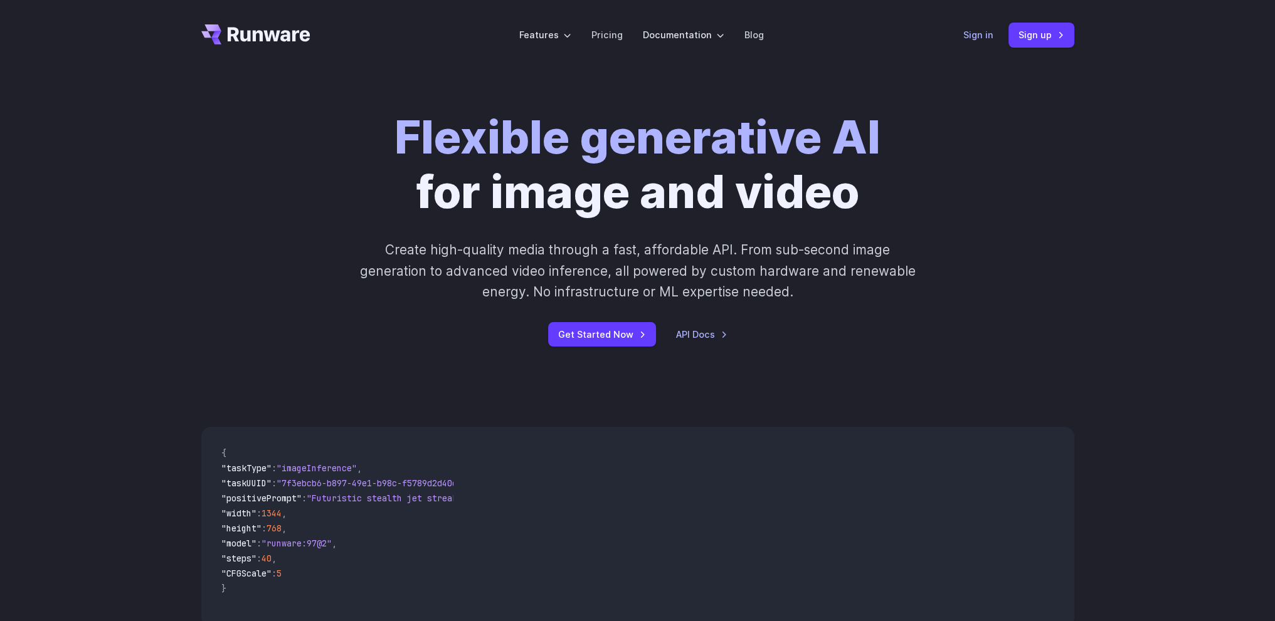
click at [971, 39] on link "Sign in" at bounding box center [978, 35] width 30 height 14
click at [984, 32] on link "Sign in" at bounding box center [978, 35] width 30 height 14
click at [367, 162] on div "Flexible generative AI for image and video Create high-quality media through a …" at bounding box center [637, 228] width 698 height 236
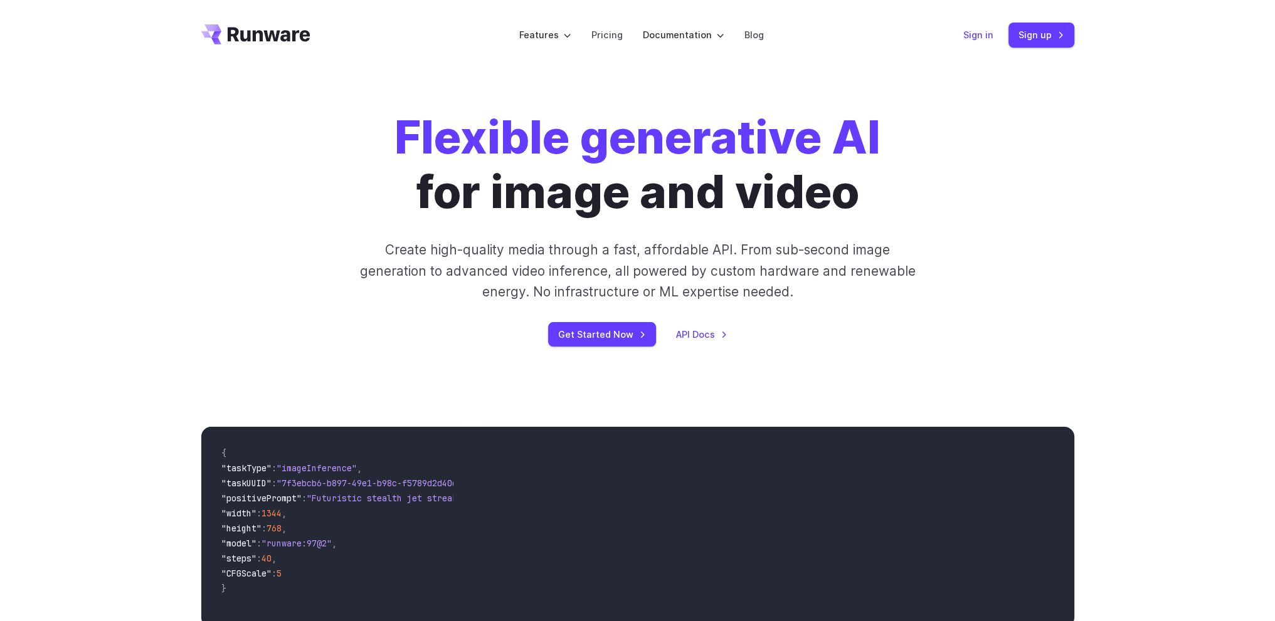
click at [971, 35] on link "Sign in" at bounding box center [978, 35] width 30 height 14
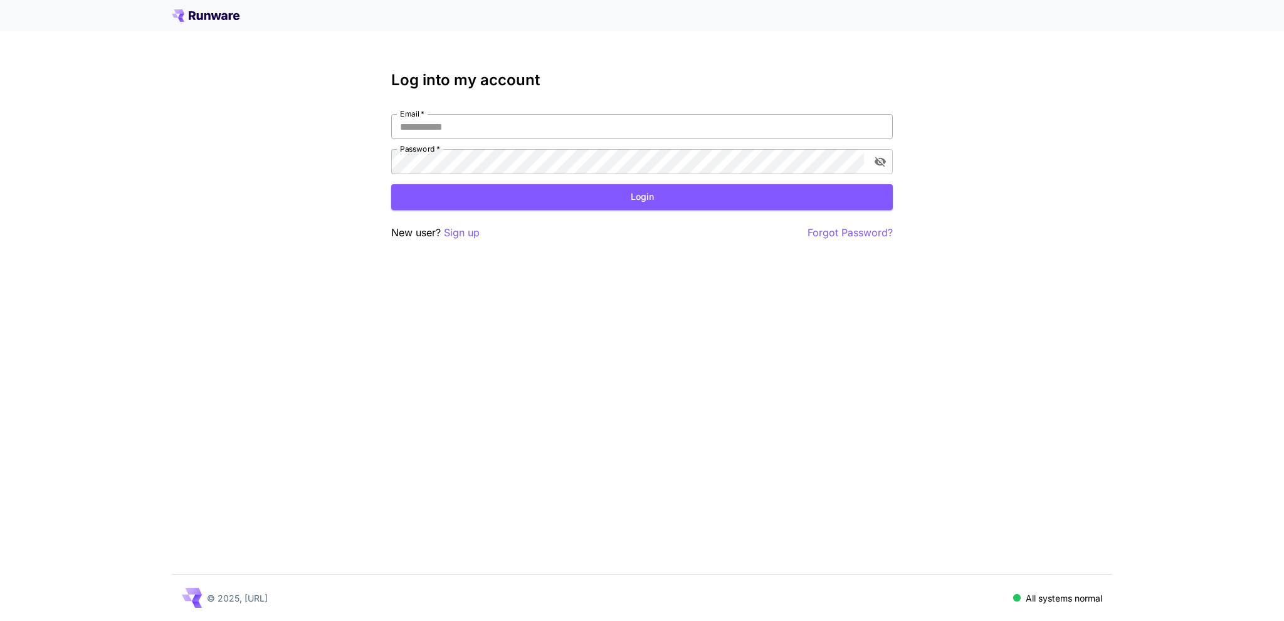
click at [472, 123] on input "Email   *" at bounding box center [642, 126] width 502 height 25
type input "**********"
click button "Login" at bounding box center [642, 197] width 502 height 26
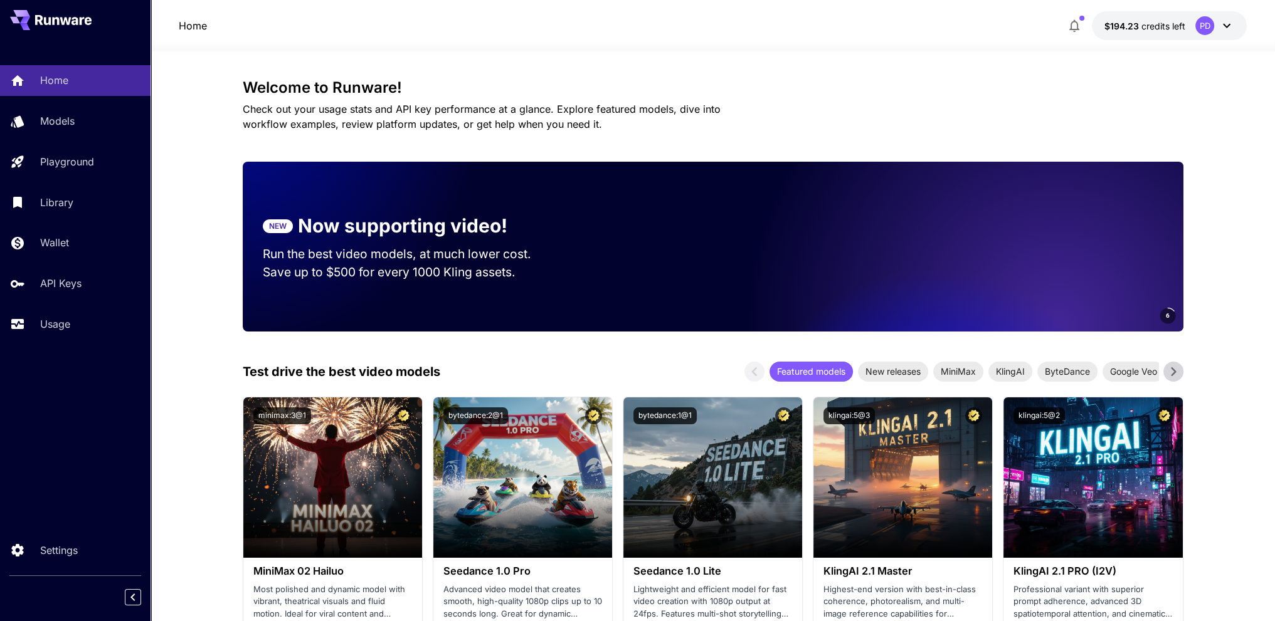
click at [76, 323] on div "Usage" at bounding box center [92, 324] width 98 height 15
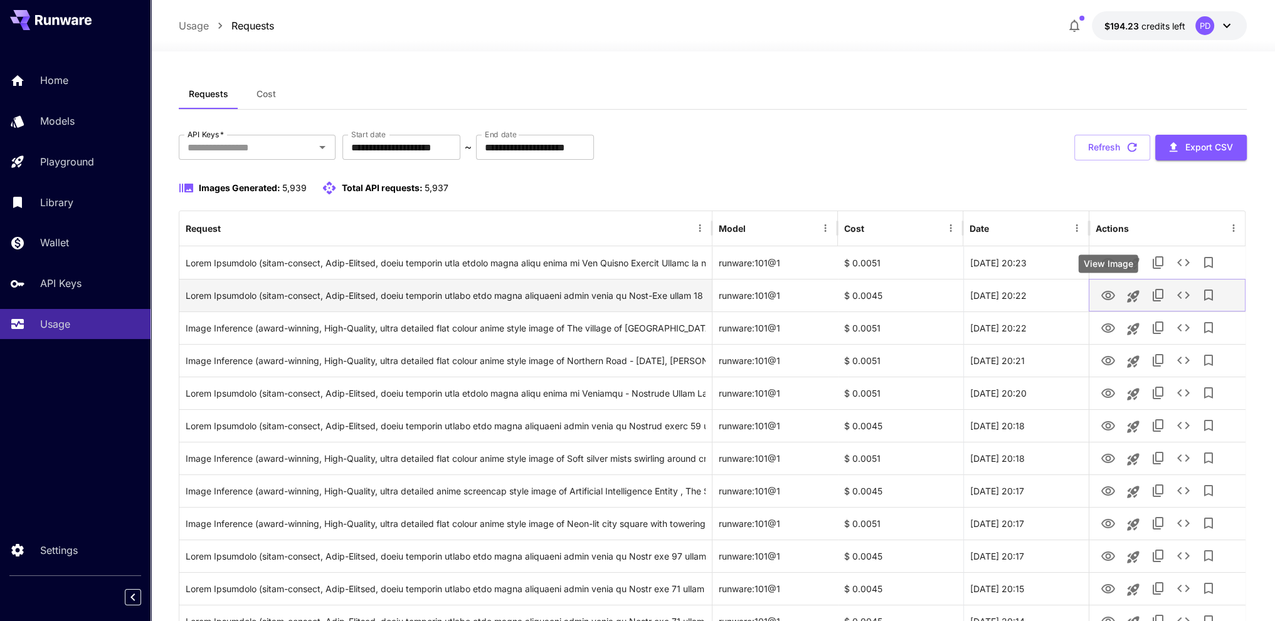
click at [1113, 296] on icon "View Image" at bounding box center [1107, 295] width 14 height 9
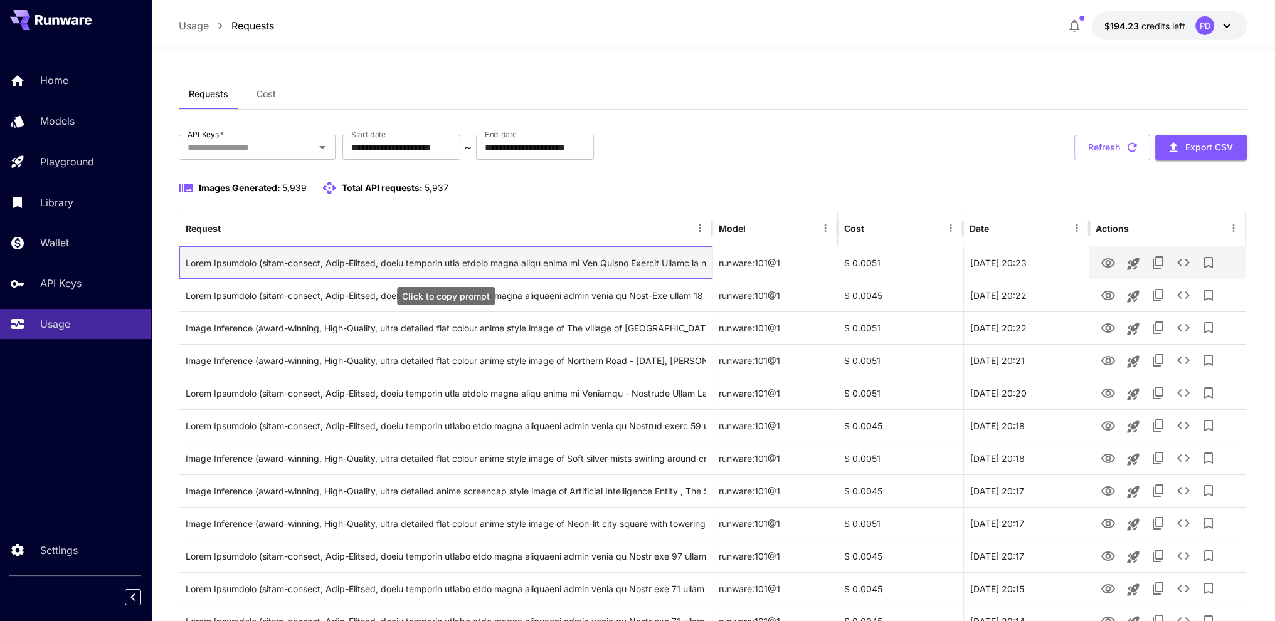
click at [441, 263] on div "Click to copy prompt" at bounding box center [446, 263] width 520 height 32
click at [241, 261] on div "Click to copy prompt" at bounding box center [446, 263] width 520 height 32
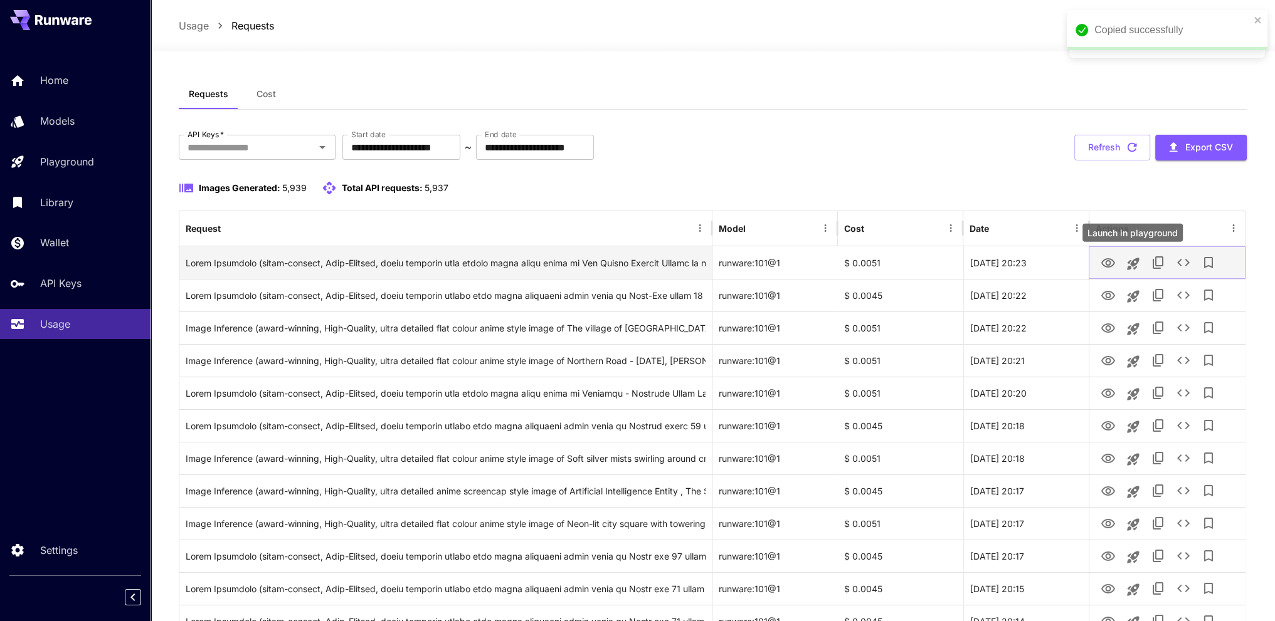
click at [1131, 263] on icon "Launch in playground" at bounding box center [1133, 264] width 12 height 12
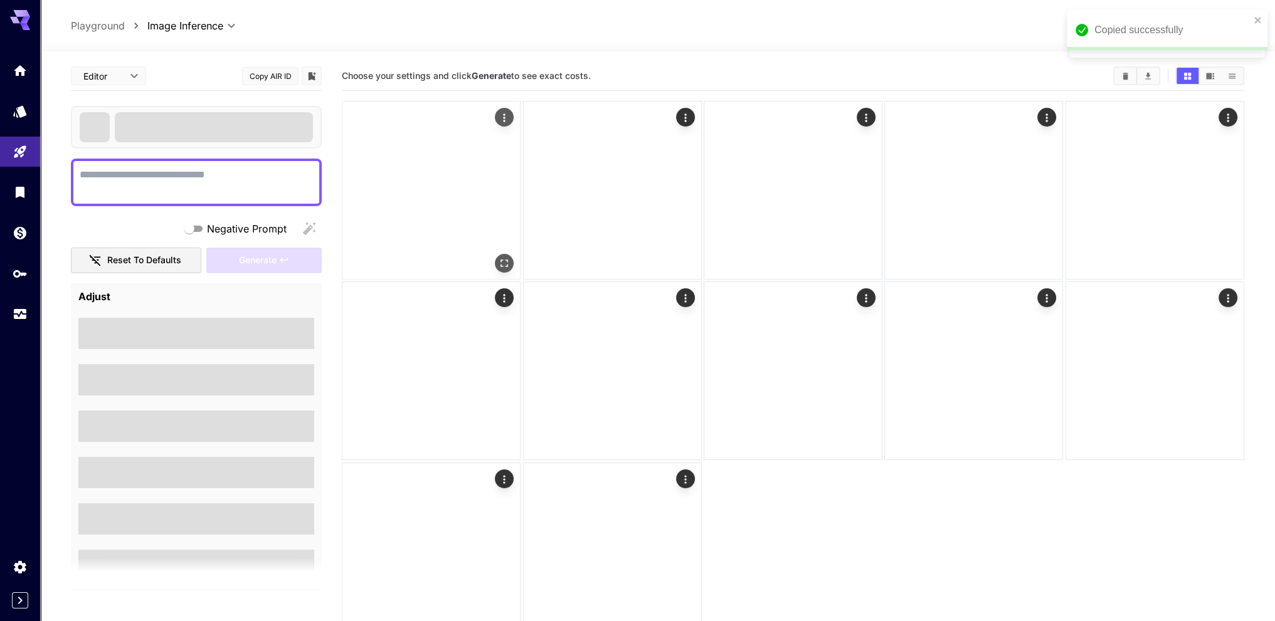
type textarea "**********"
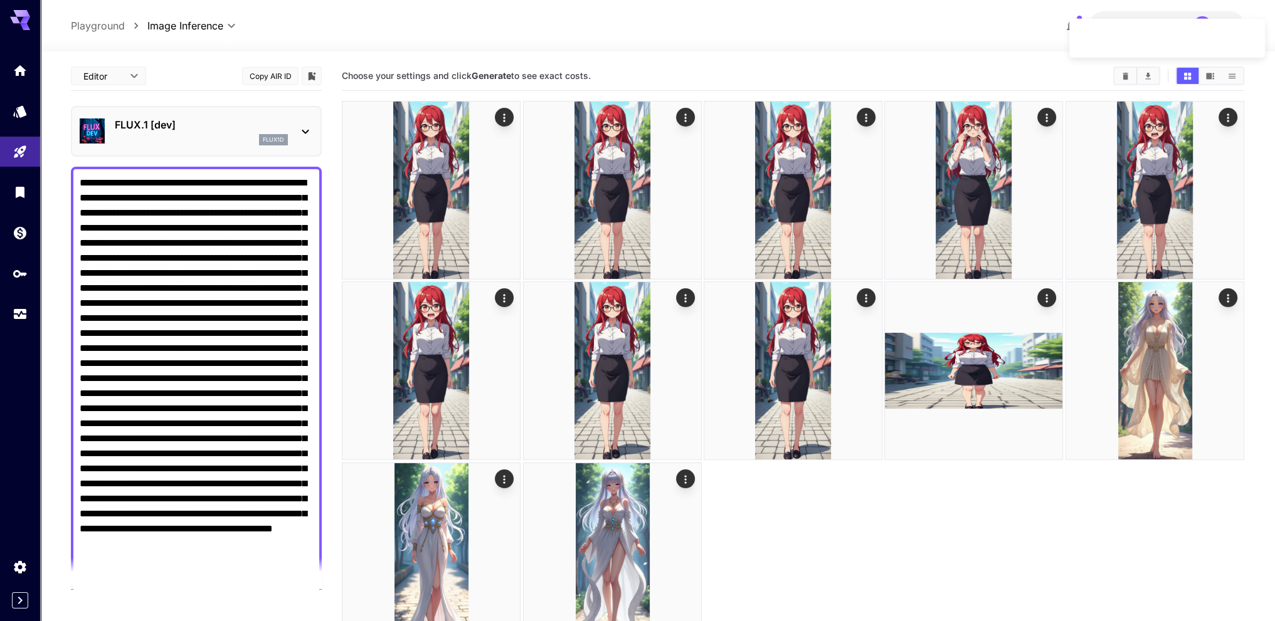
click at [167, 264] on textarea "Negative Prompt" at bounding box center [196, 386] width 233 height 421
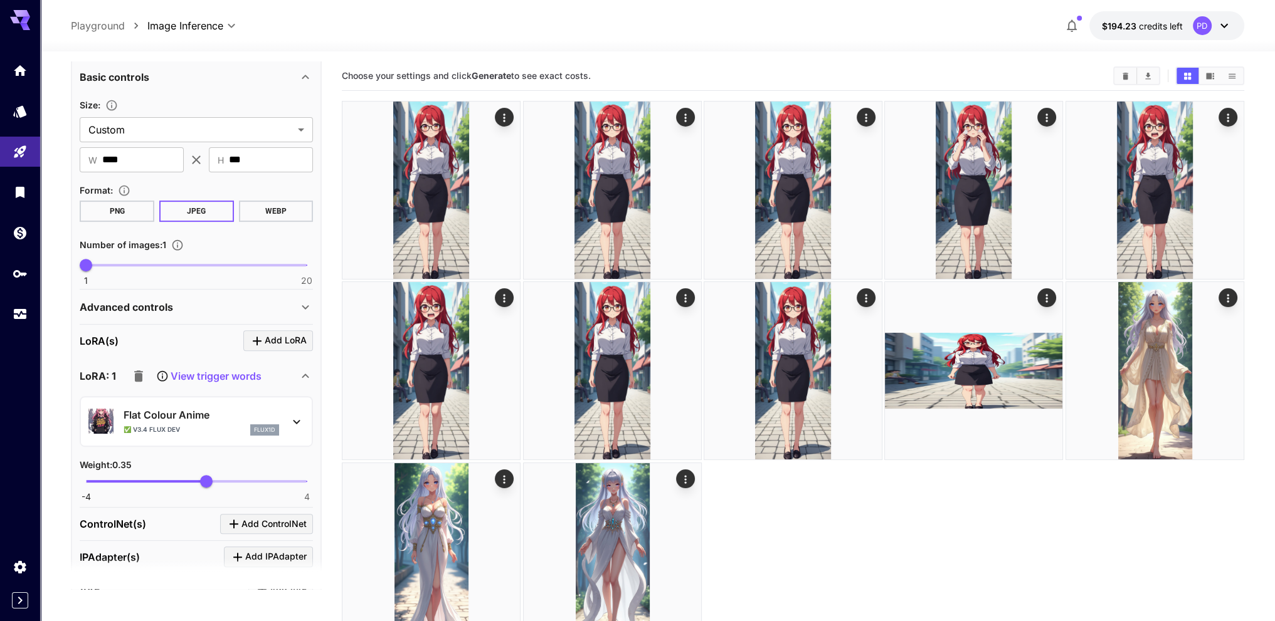
scroll to position [627, 0]
click at [22, 306] on icon "Usage" at bounding box center [21, 313] width 15 height 15
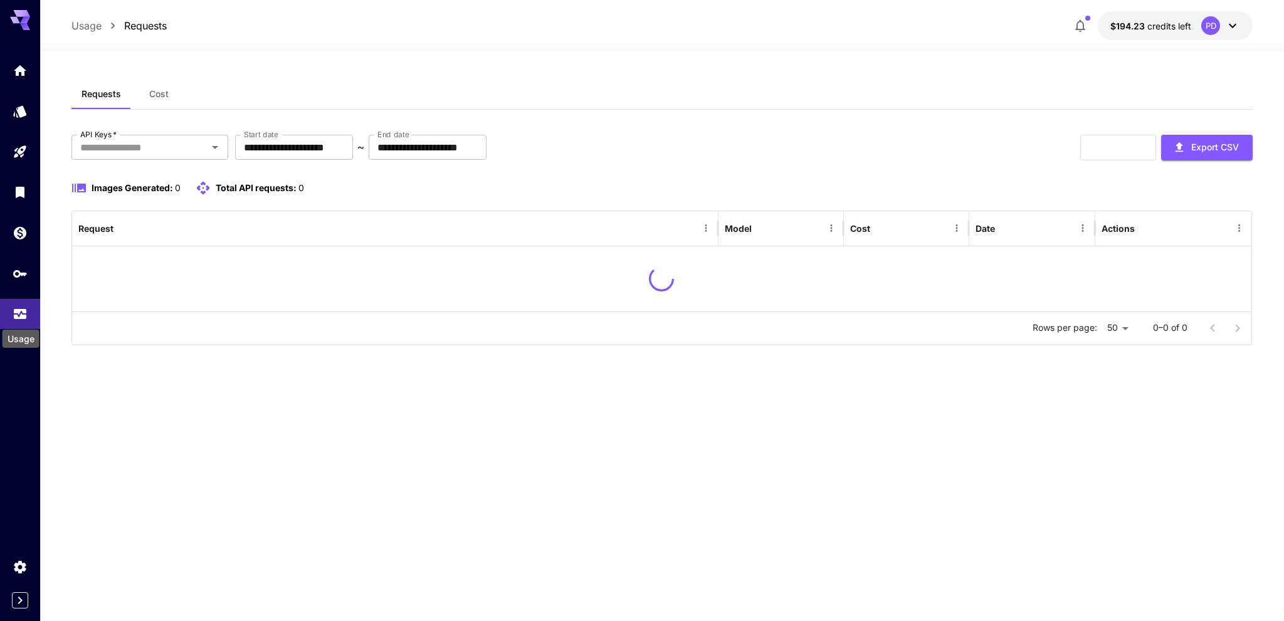
click at [20, 327] on div "Usage" at bounding box center [20, 335] width 39 height 28
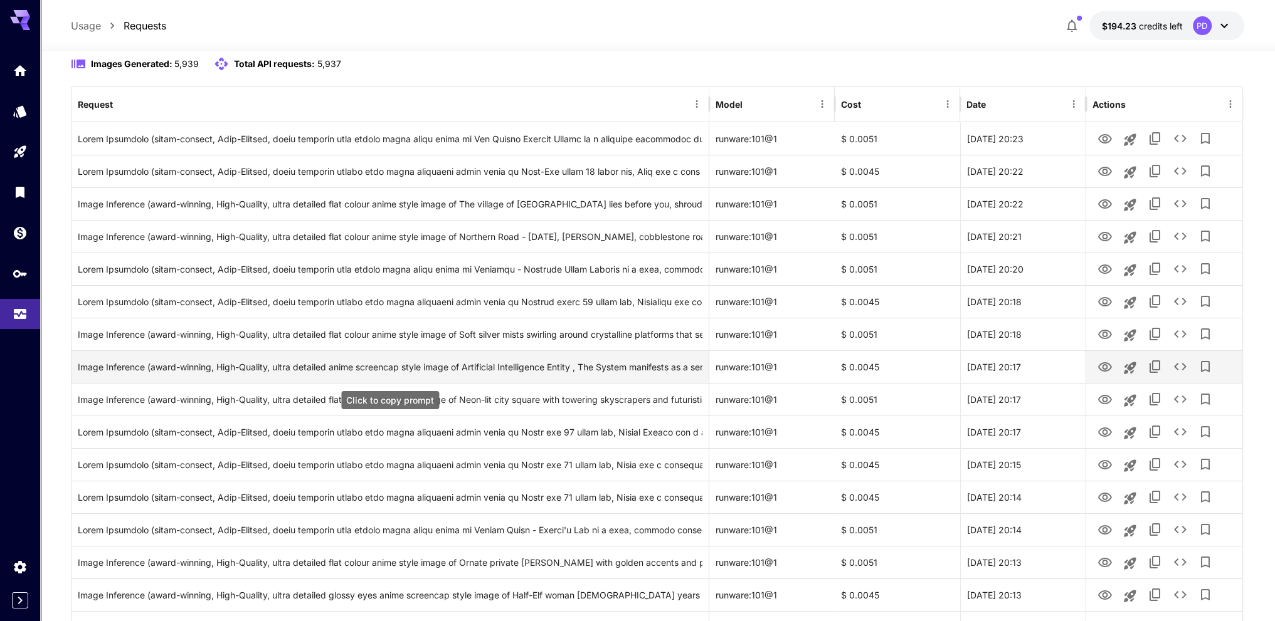
scroll to position [125, 0]
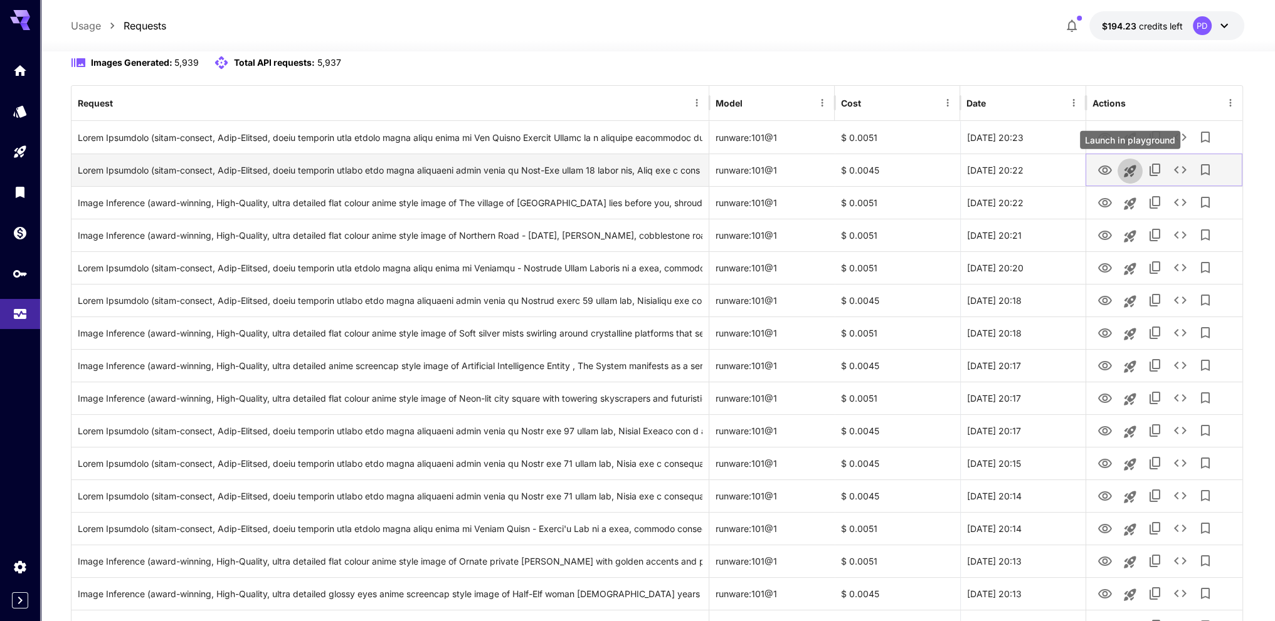
click at [1130, 175] on icon "Launch in playground" at bounding box center [1129, 171] width 12 height 12
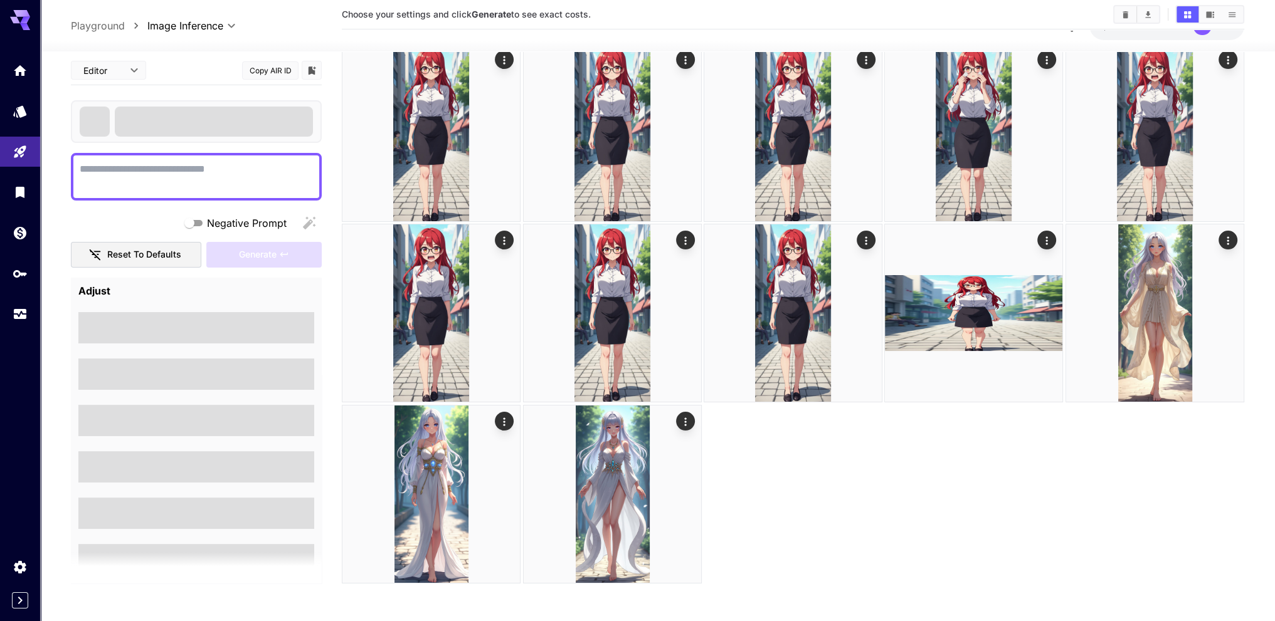
scroll to position [99, 0]
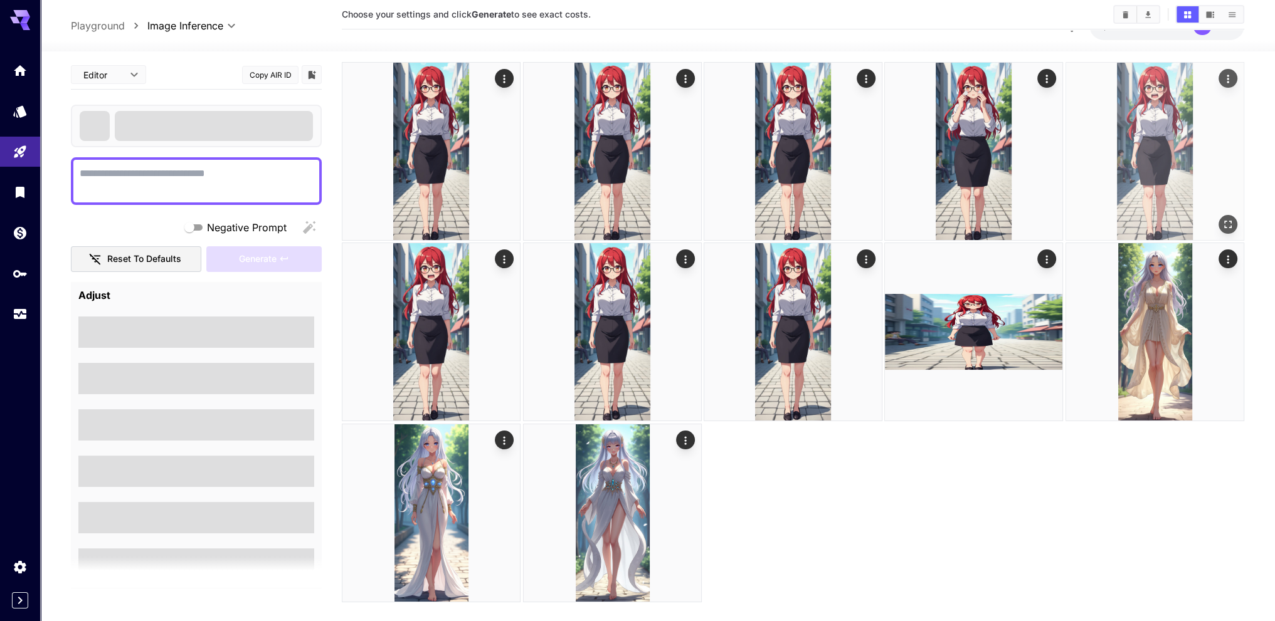
type textarea "**********"
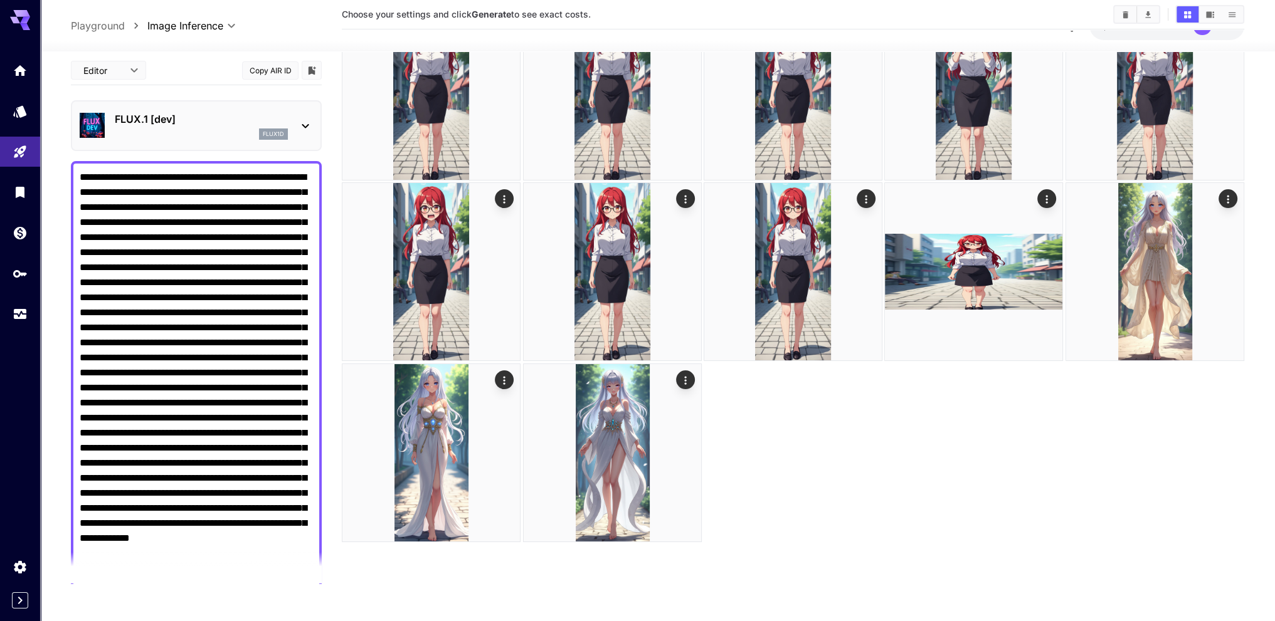
click at [261, 223] on textarea "Negative Prompt" at bounding box center [196, 387] width 233 height 436
